Goal: Task Accomplishment & Management: Manage account settings

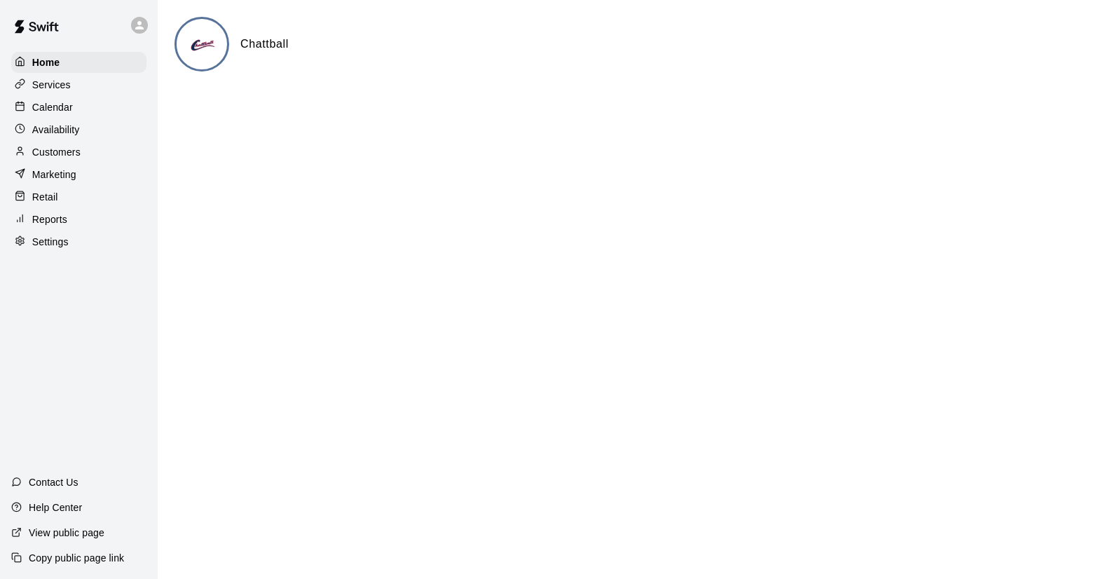
click at [36, 106] on p "Calendar" at bounding box center [52, 107] width 41 height 14
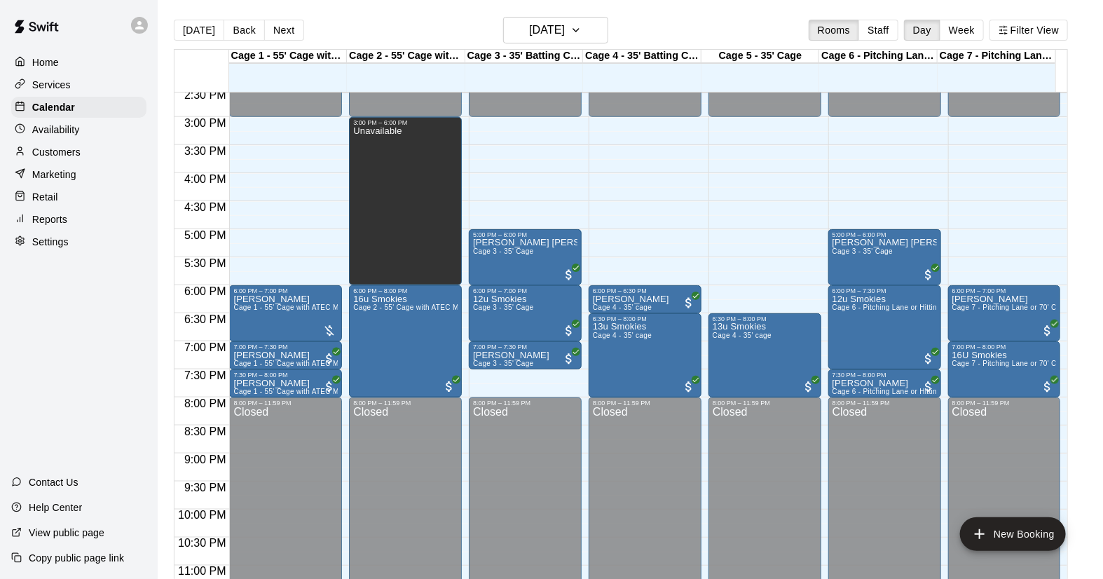
scroll to position [821, 0]
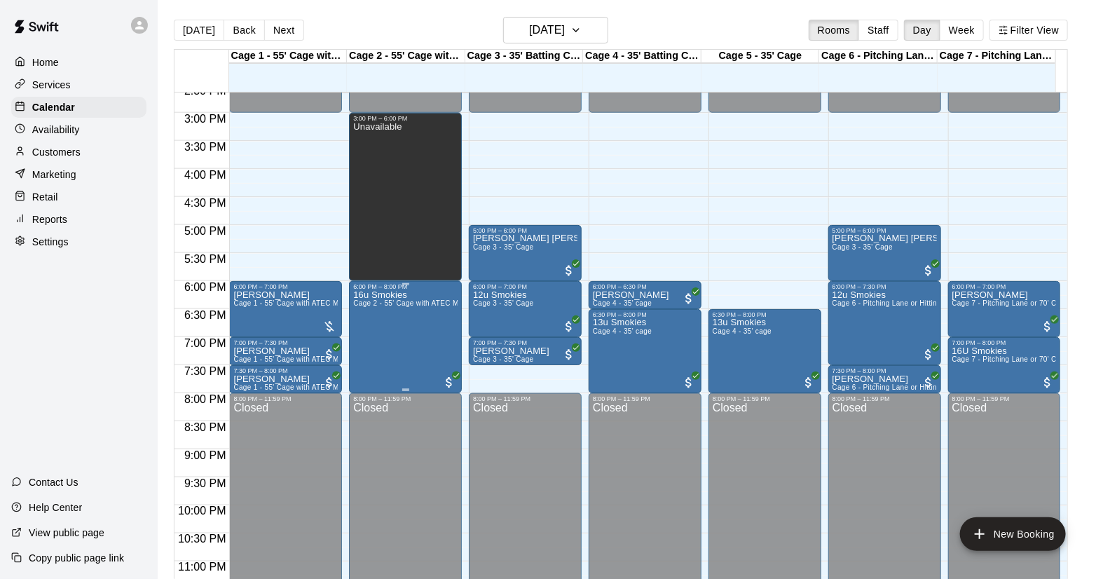
click at [401, 345] on div "16u Smokies Cage 2 - 55' Cage with ATEC M3X 2.0 Baseball Pitching Machine and A…" at bounding box center [405, 579] width 104 height 579
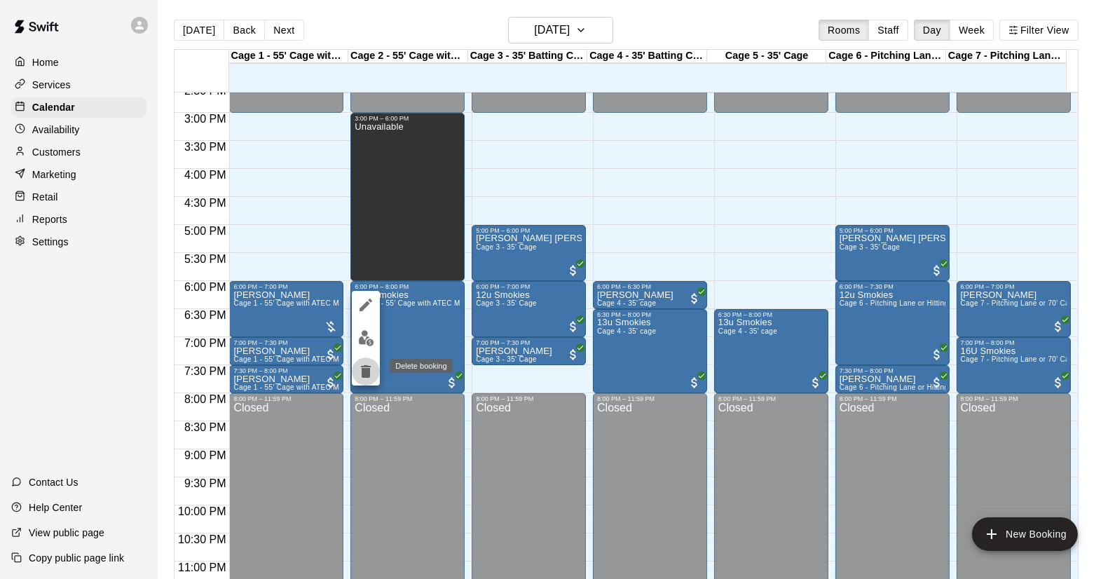
click at [375, 371] on button "delete" at bounding box center [366, 371] width 28 height 28
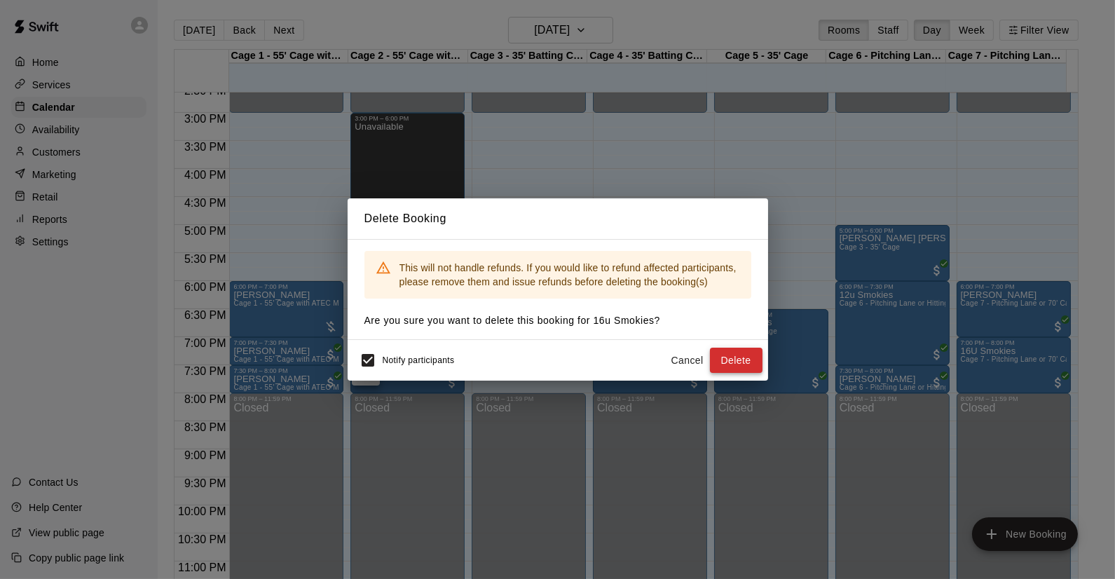
click at [738, 348] on button "Delete" at bounding box center [736, 360] width 53 height 26
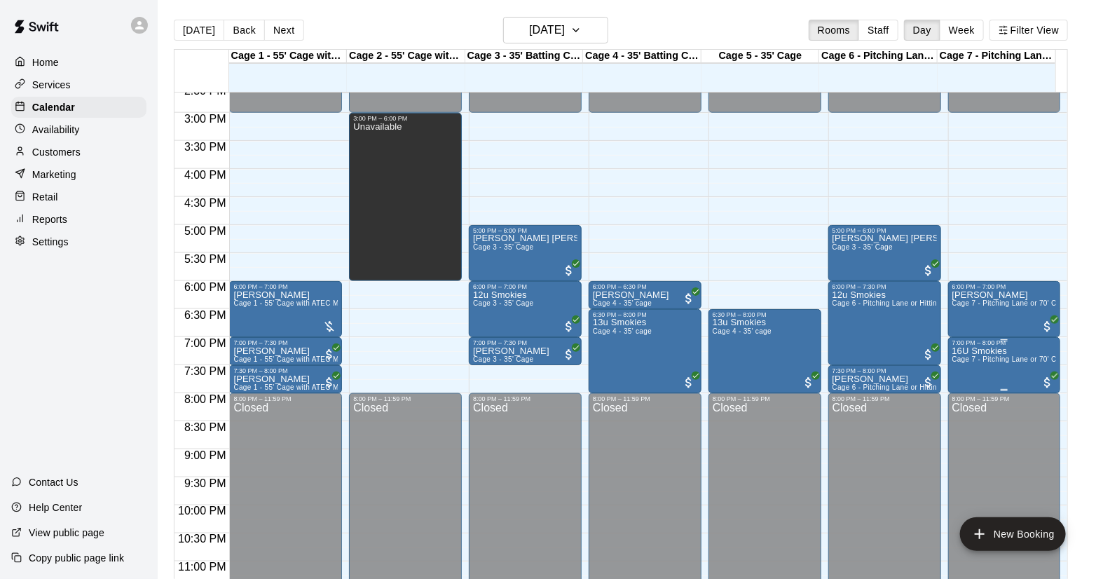
click at [996, 359] on span "Cage 7 - Pitching Lane or 70' Cage for live at-bats" at bounding box center [1035, 359] width 167 height 8
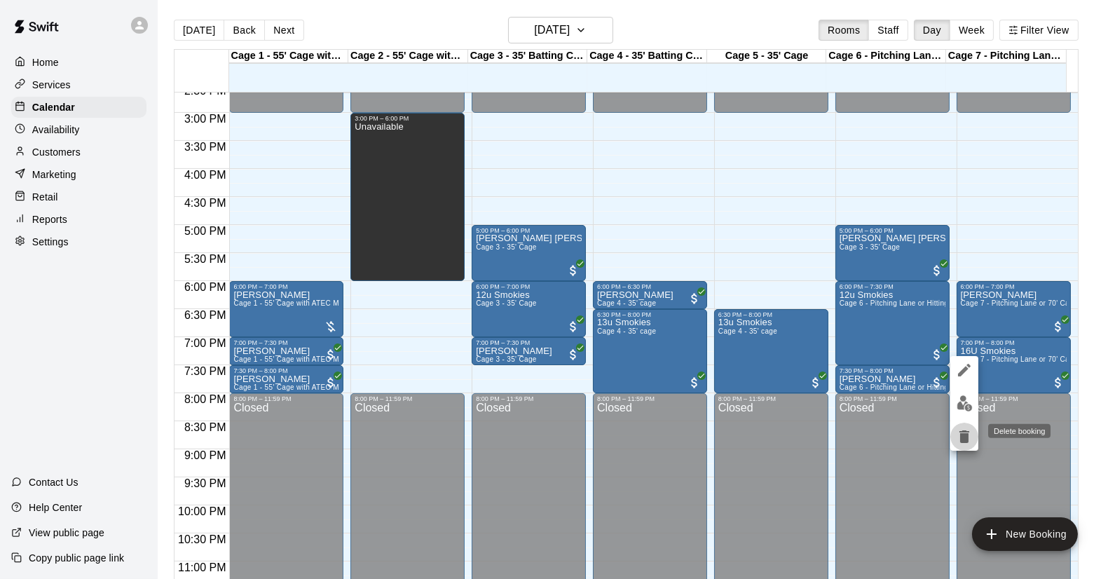
click at [968, 435] on icon "delete" at bounding box center [964, 436] width 17 height 17
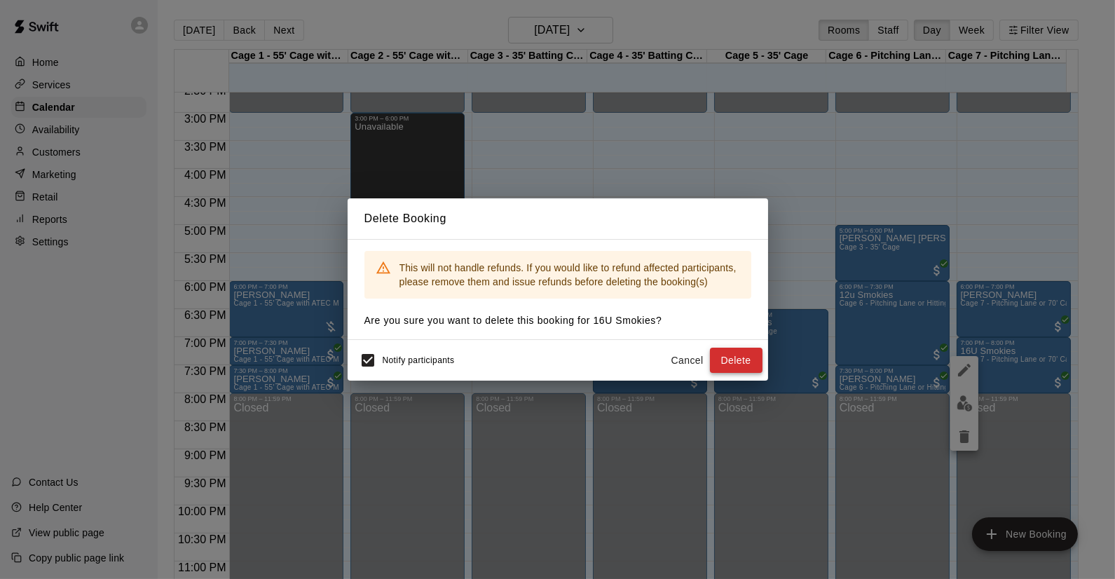
click at [734, 354] on button "Delete" at bounding box center [736, 360] width 53 height 26
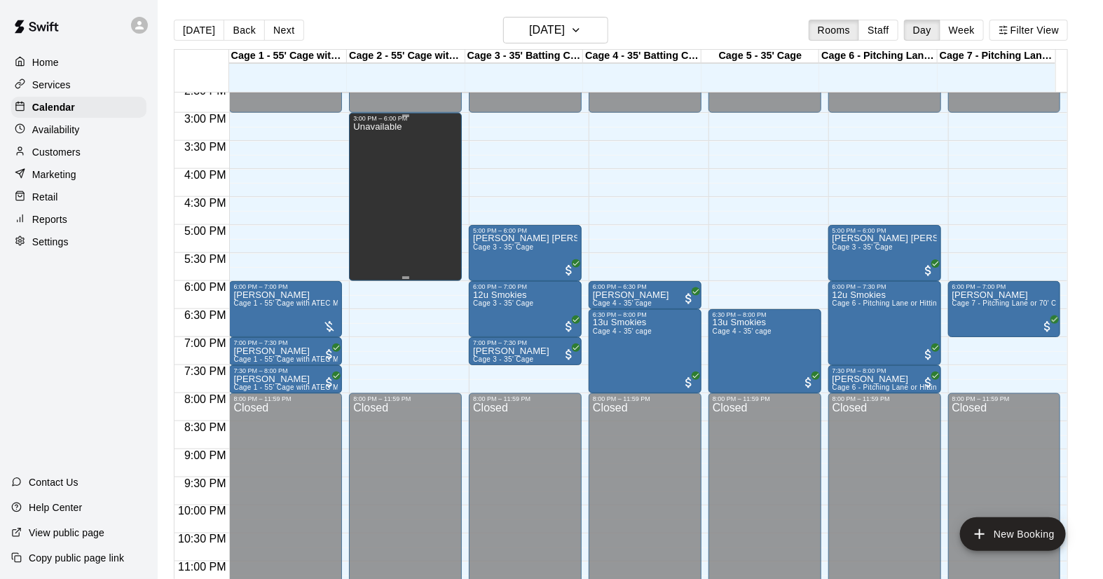
click at [391, 252] on div "Unavailable" at bounding box center [377, 411] width 48 height 579
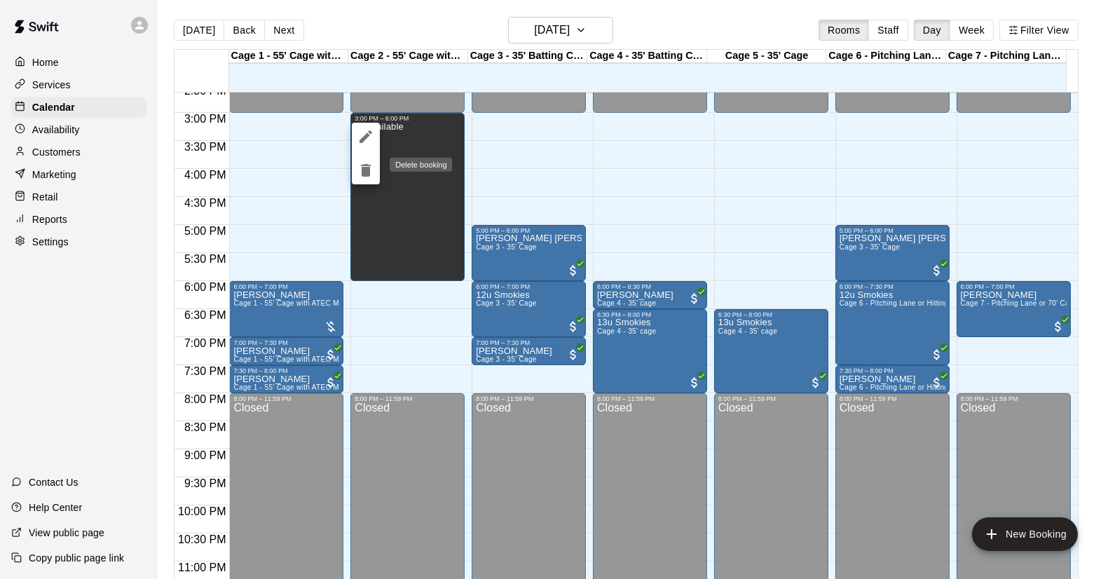
click at [361, 175] on icon "delete" at bounding box center [366, 170] width 10 height 13
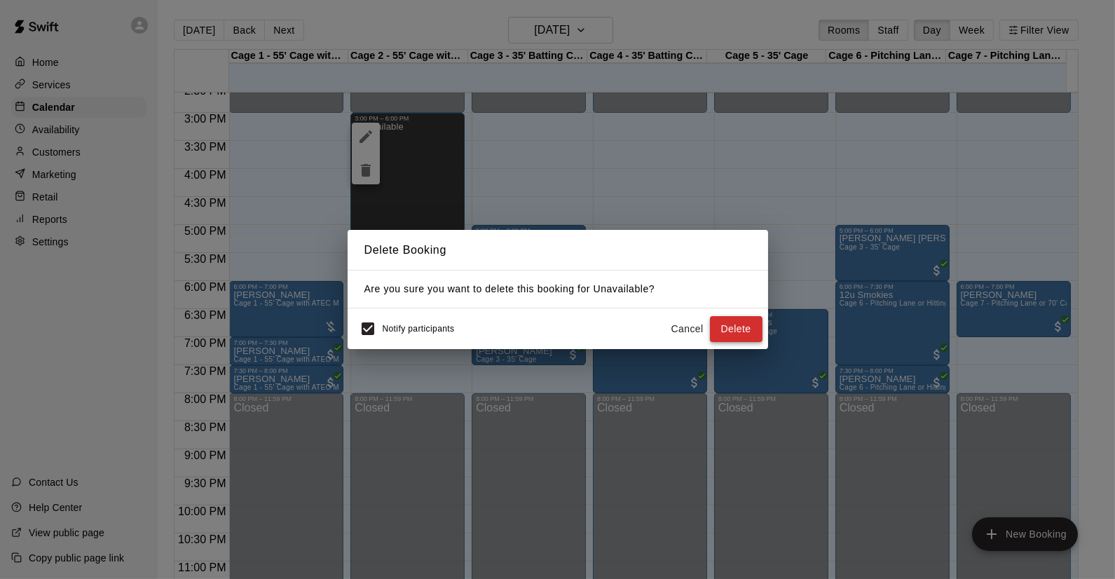
click at [741, 320] on button "Delete" at bounding box center [736, 329] width 53 height 26
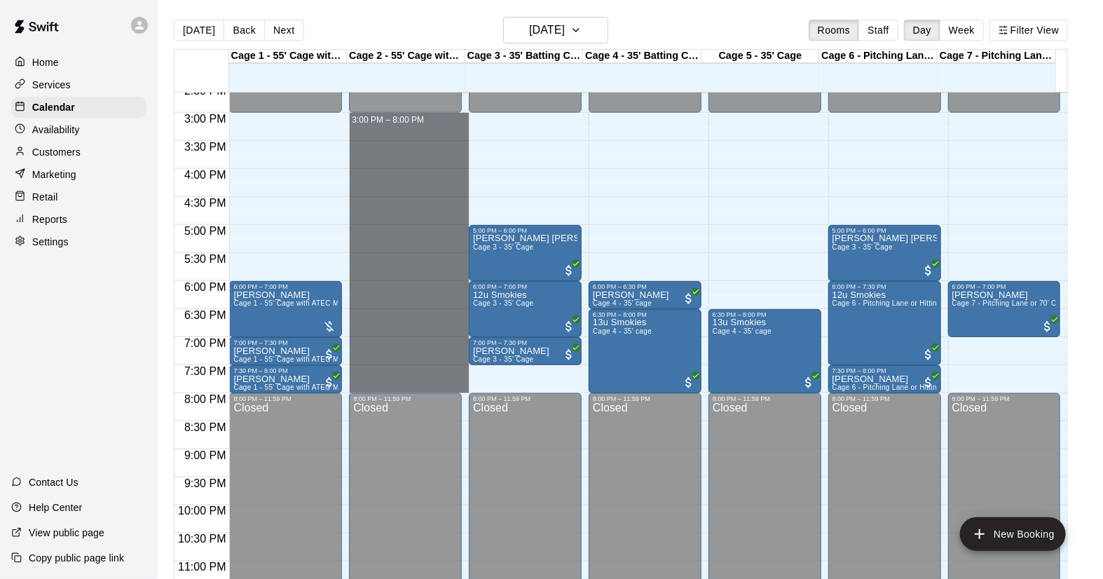
drag, startPoint x: 414, startPoint y: 120, endPoint x: 398, endPoint y: 380, distance: 260.4
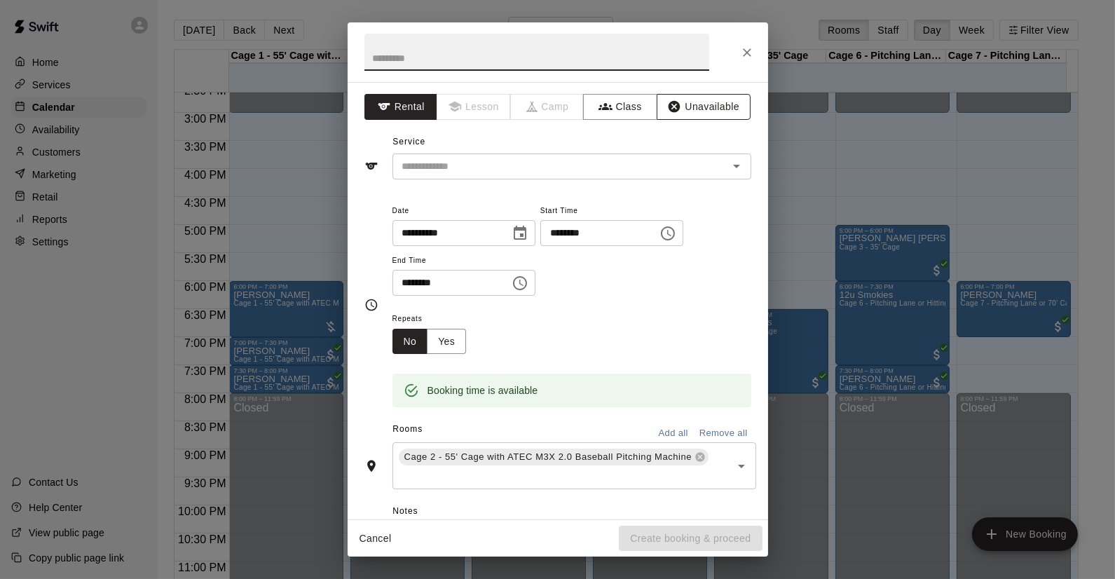
click at [678, 113] on button "Unavailable" at bounding box center [703, 107] width 94 height 26
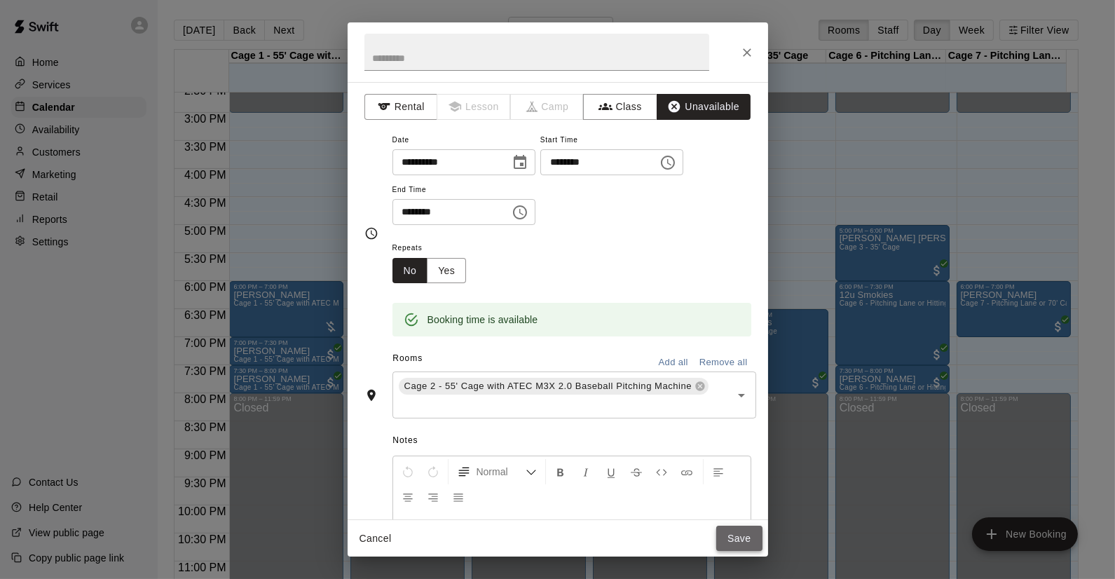
click at [757, 535] on button "Save" at bounding box center [739, 538] width 46 height 26
